Goal: Information Seeking & Learning: Learn about a topic

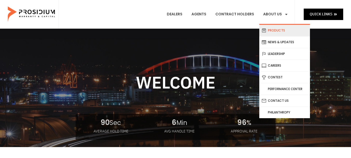
click at [279, 29] on link "Products" at bounding box center [285, 30] width 51 height 11
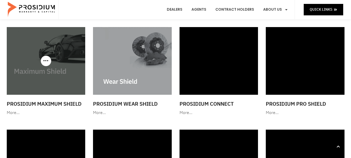
scroll to position [477, 0]
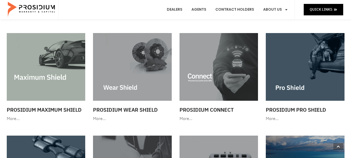
click at [53, 77] on img at bounding box center [46, 66] width 79 height 67
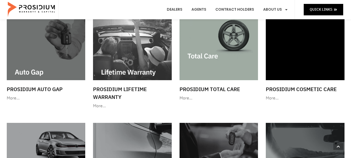
scroll to position [284, 0]
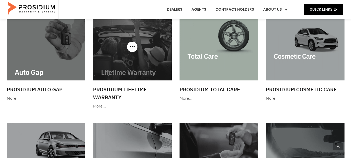
click at [125, 51] on img at bounding box center [132, 46] width 79 height 67
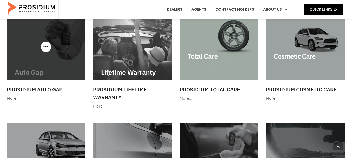
click at [57, 48] on img at bounding box center [46, 46] width 79 height 67
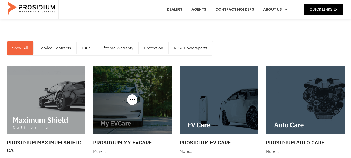
scroll to position [11, 0]
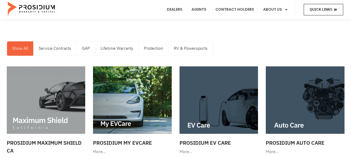
click at [329, 9] on span "Quick Links" at bounding box center [321, 9] width 23 height 7
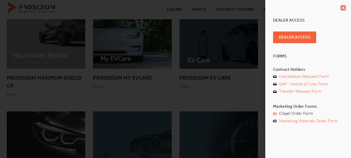
scroll to position [76, 0]
click at [341, 7] on div "Dealer Access Dealer Access Forms Contract Holders Cancellation Request Form GA…" at bounding box center [309, 79] width 86 height 158
click at [342, 7] on use "Close" at bounding box center [344, 8] width 4 height 4
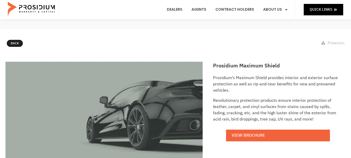
scroll to position [41, 0]
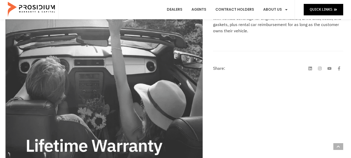
scroll to position [107, 0]
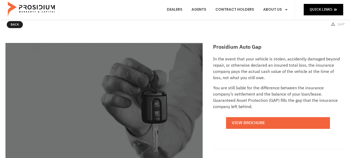
scroll to position [60, 0]
